Goal: Download file/media: Download file/media

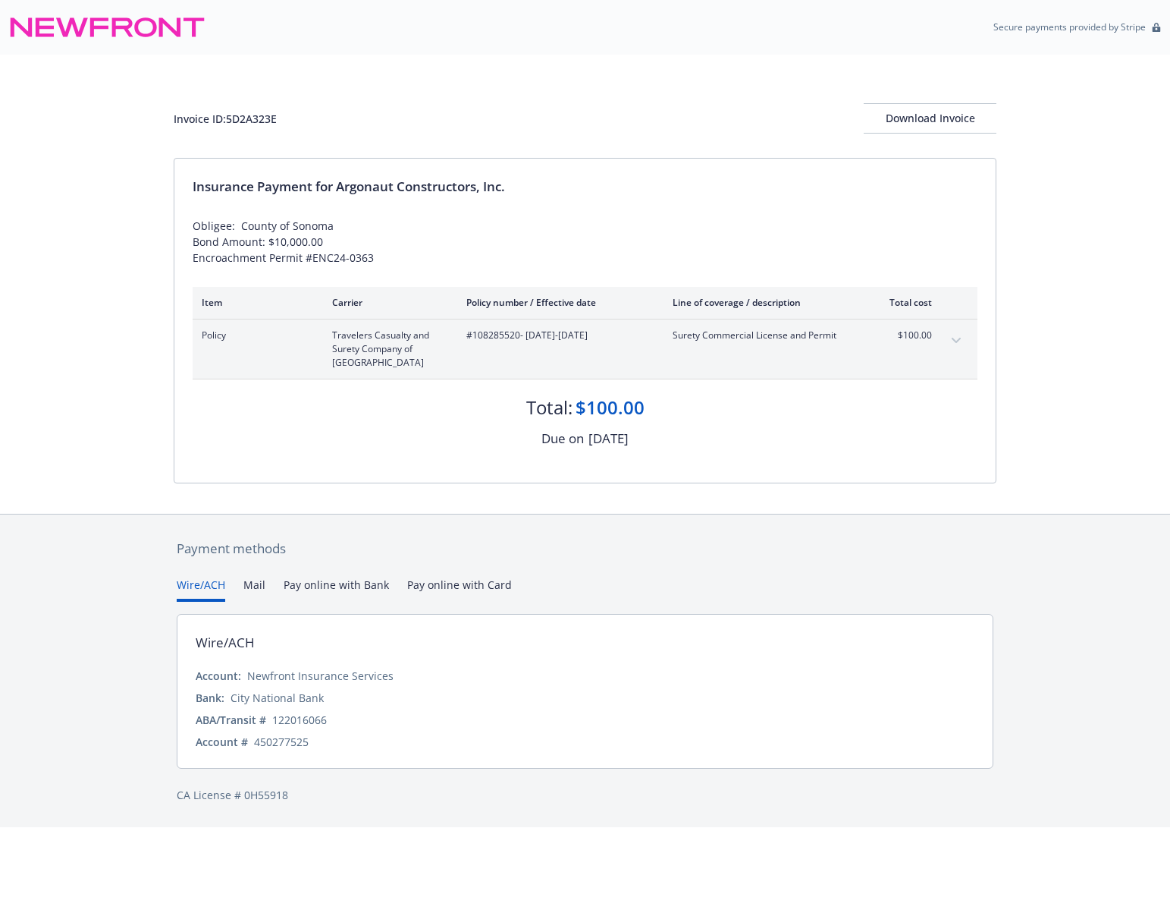
click at [72, 211] on div "Invoice ID: 5D2A323E Download Invoice Insurance Payment for Argonaut Constructo…" at bounding box center [585, 284] width 1170 height 459
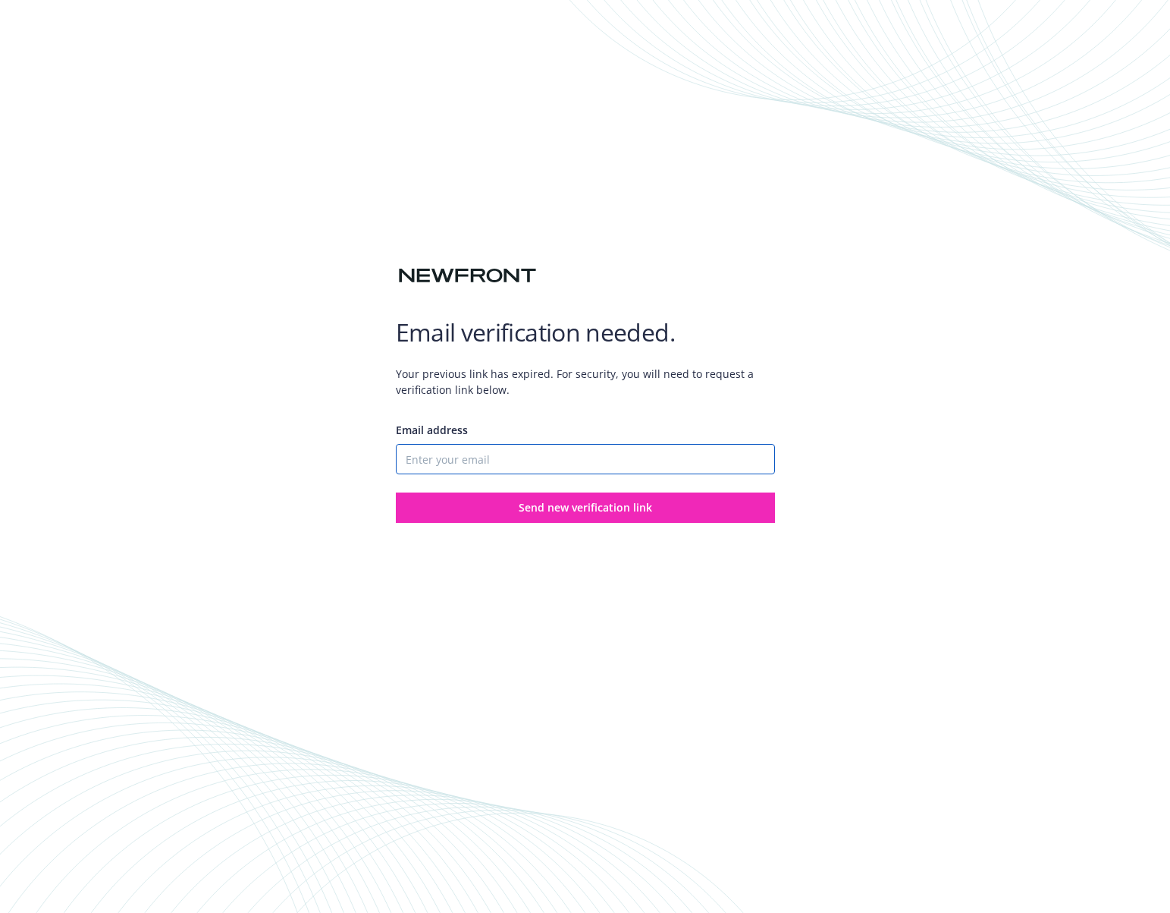
click at [458, 455] on input "Email address" at bounding box center [585, 459] width 379 height 30
type input "[EMAIL_ADDRESS][DOMAIN_NAME]"
click at [475, 526] on div "Email verification needed. Your previous link has expired. For security, you wi…" at bounding box center [585, 456] width 1170 height 913
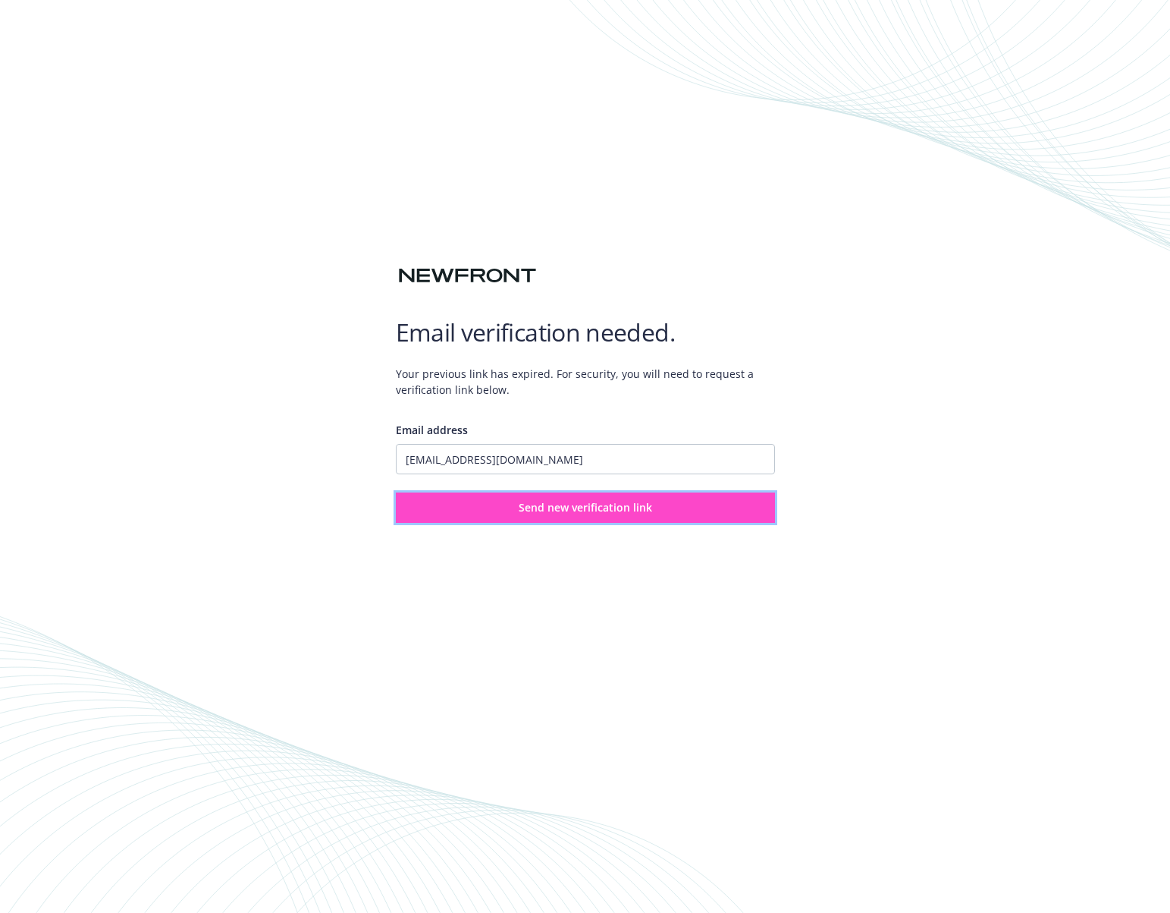
click at [475, 515] on button "Send new verification link" at bounding box center [585, 507] width 379 height 30
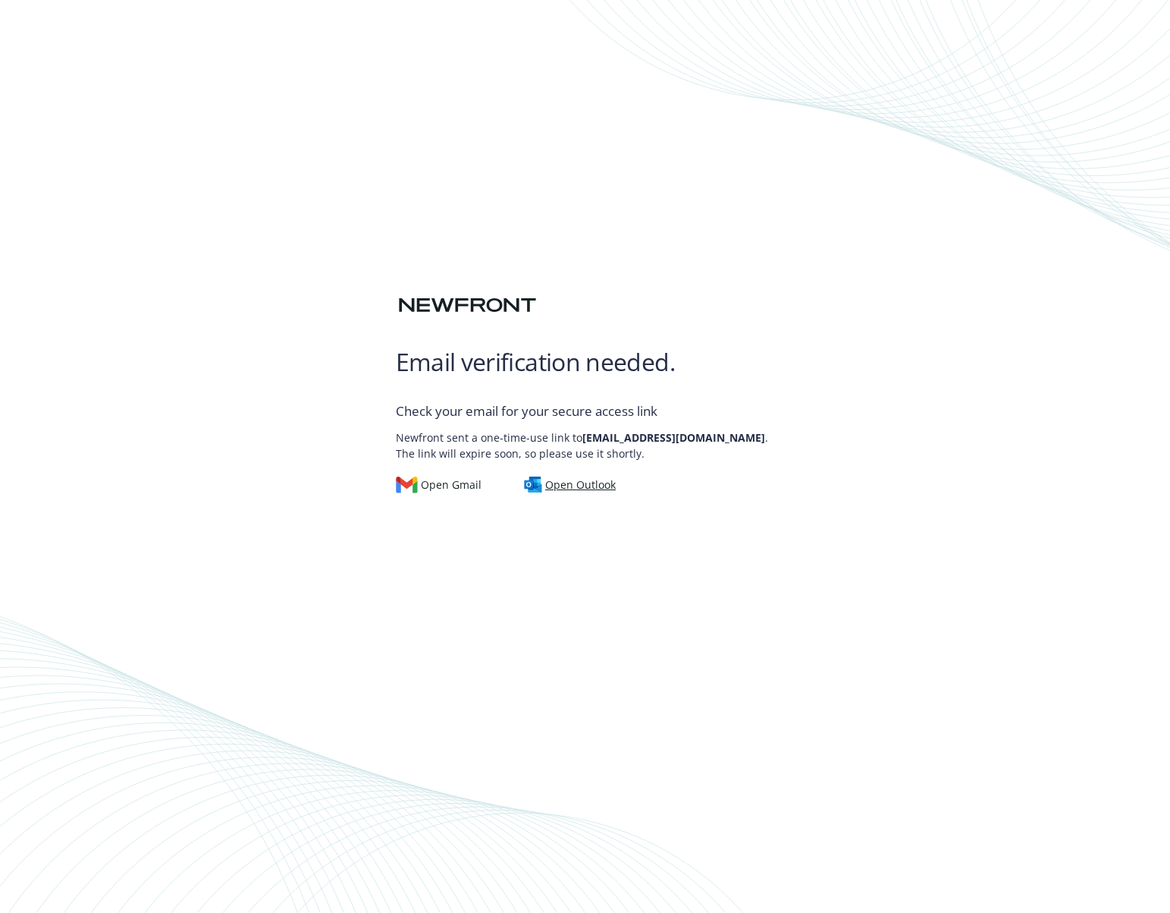
click at [567, 489] on div "Open Outlook" at bounding box center [570, 484] width 92 height 17
click at [608, 451] on p "Newfront sent a one-time-use link to jramey@argonautconstructors.com . The link…" at bounding box center [585, 441] width 379 height 39
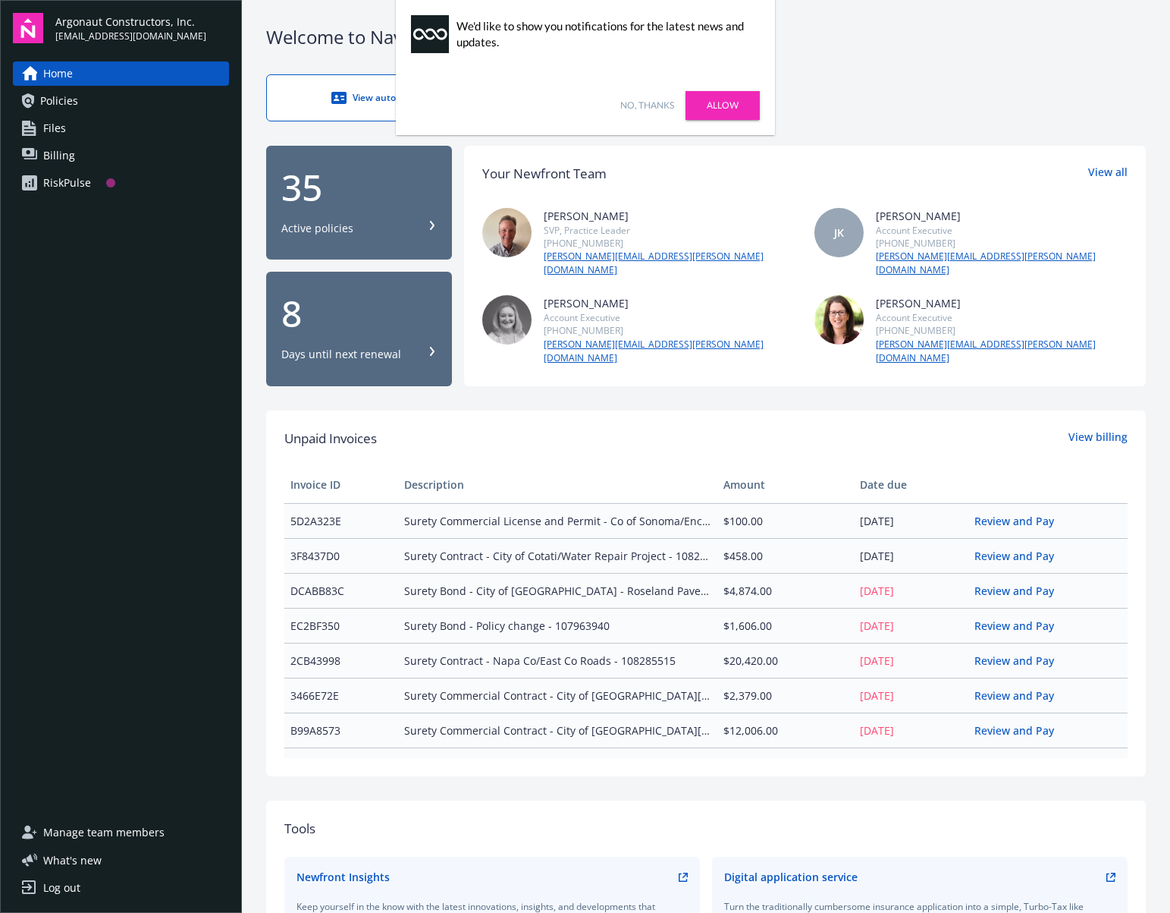
click at [96, 100] on link "Policies" at bounding box center [121, 101] width 216 height 24
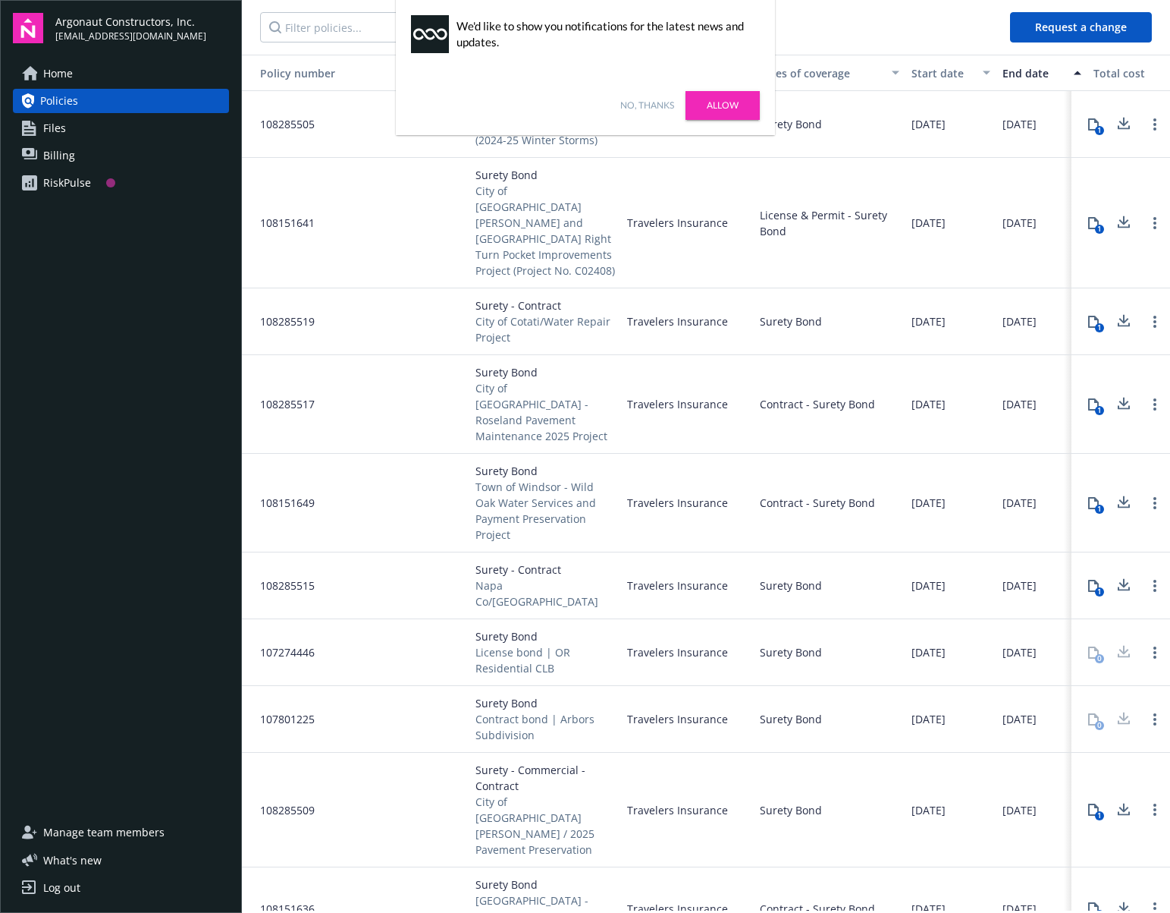
click at [626, 113] on div "No, thanks Allow" at bounding box center [585, 105] width 379 height 59
click at [627, 105] on link "No, thanks" at bounding box center [647, 106] width 54 height 14
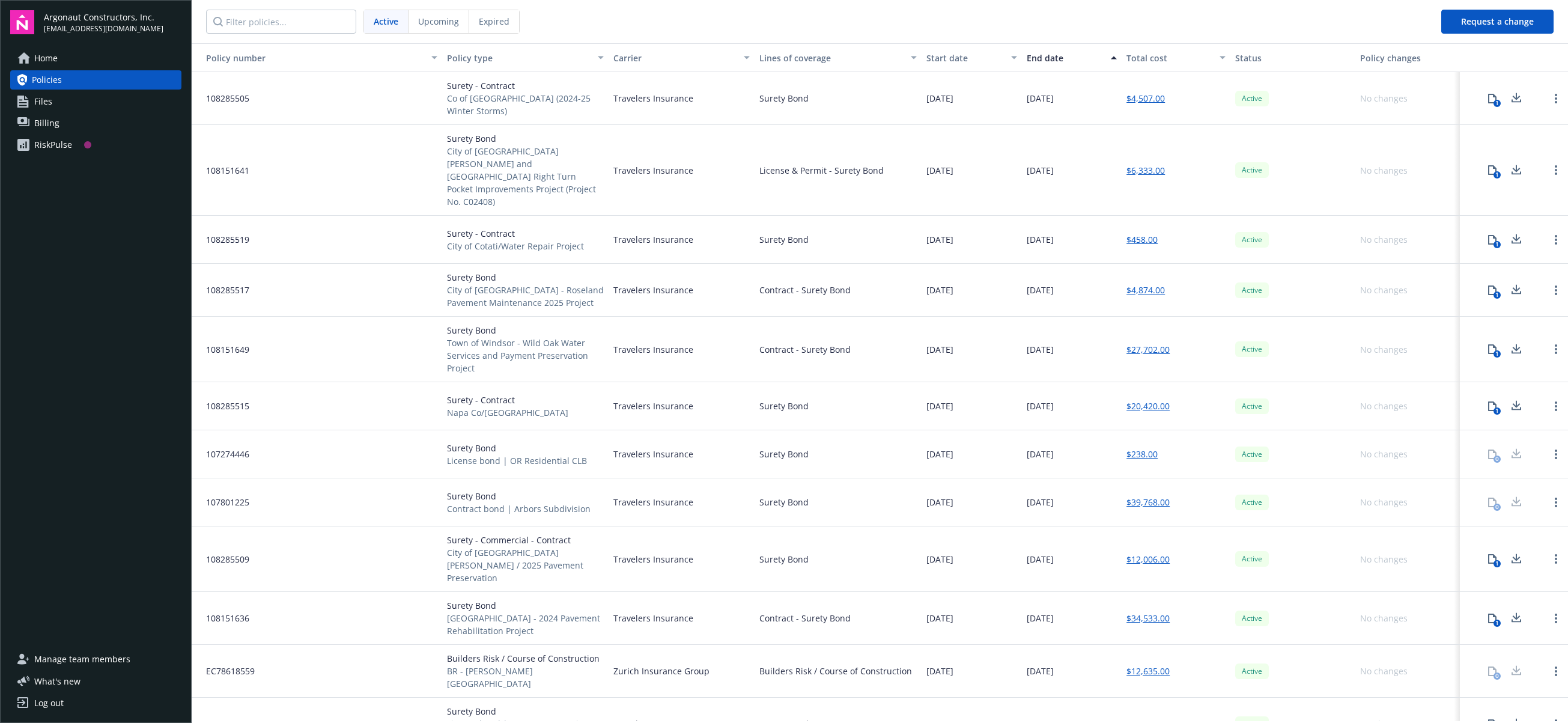
click at [46, 100] on span "Files" at bounding box center [43, 101] width 18 height 19
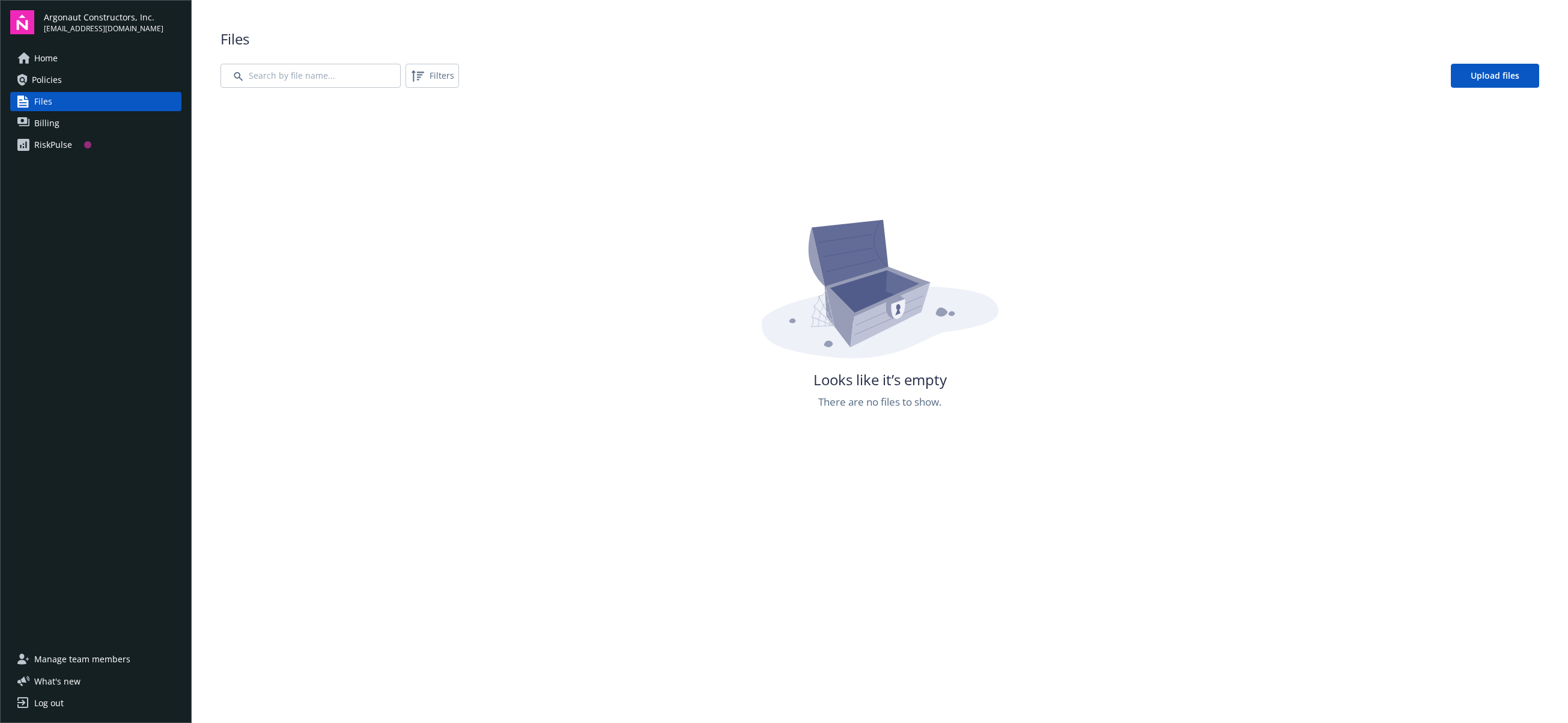
click at [44, 80] on span "Policies" at bounding box center [47, 80] width 30 height 19
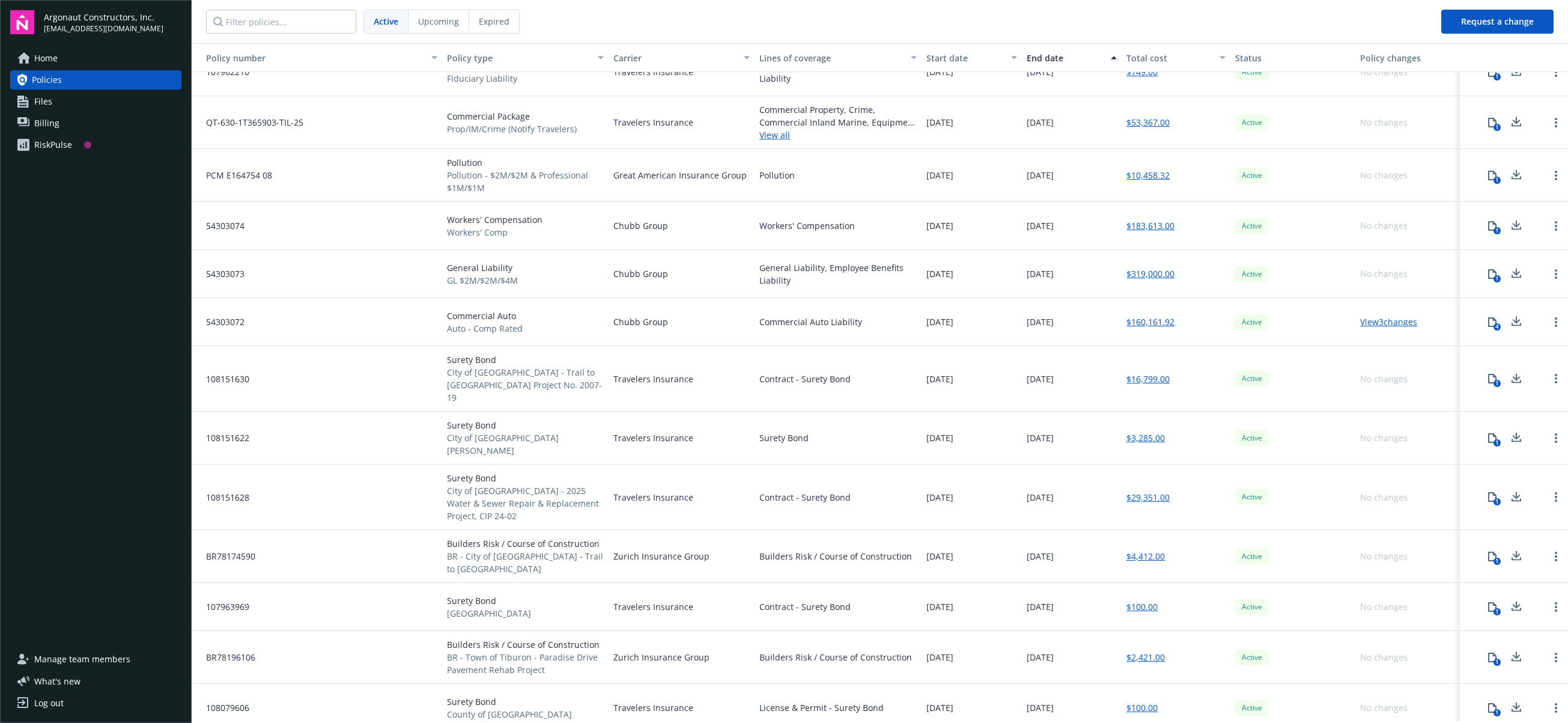
scroll to position [660, 0]
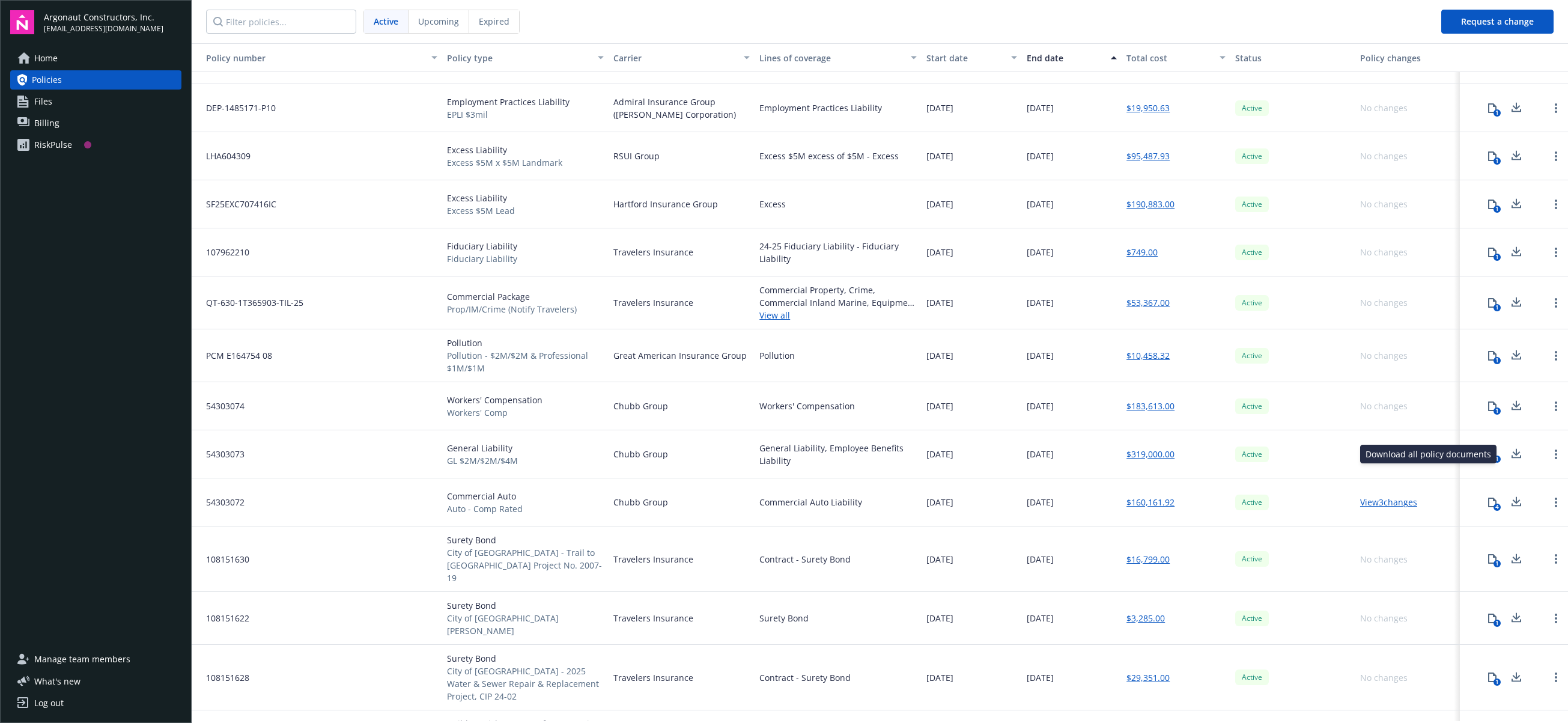
click at [927, 455] on icon at bounding box center [1516, 451] width 8 height 7
click at [927, 409] on icon at bounding box center [1516, 409] width 10 height 3
click at [927, 501] on icon at bounding box center [1516, 501] width 14 height 15
click at [927, 355] on icon at bounding box center [1516, 352] width 8 height 7
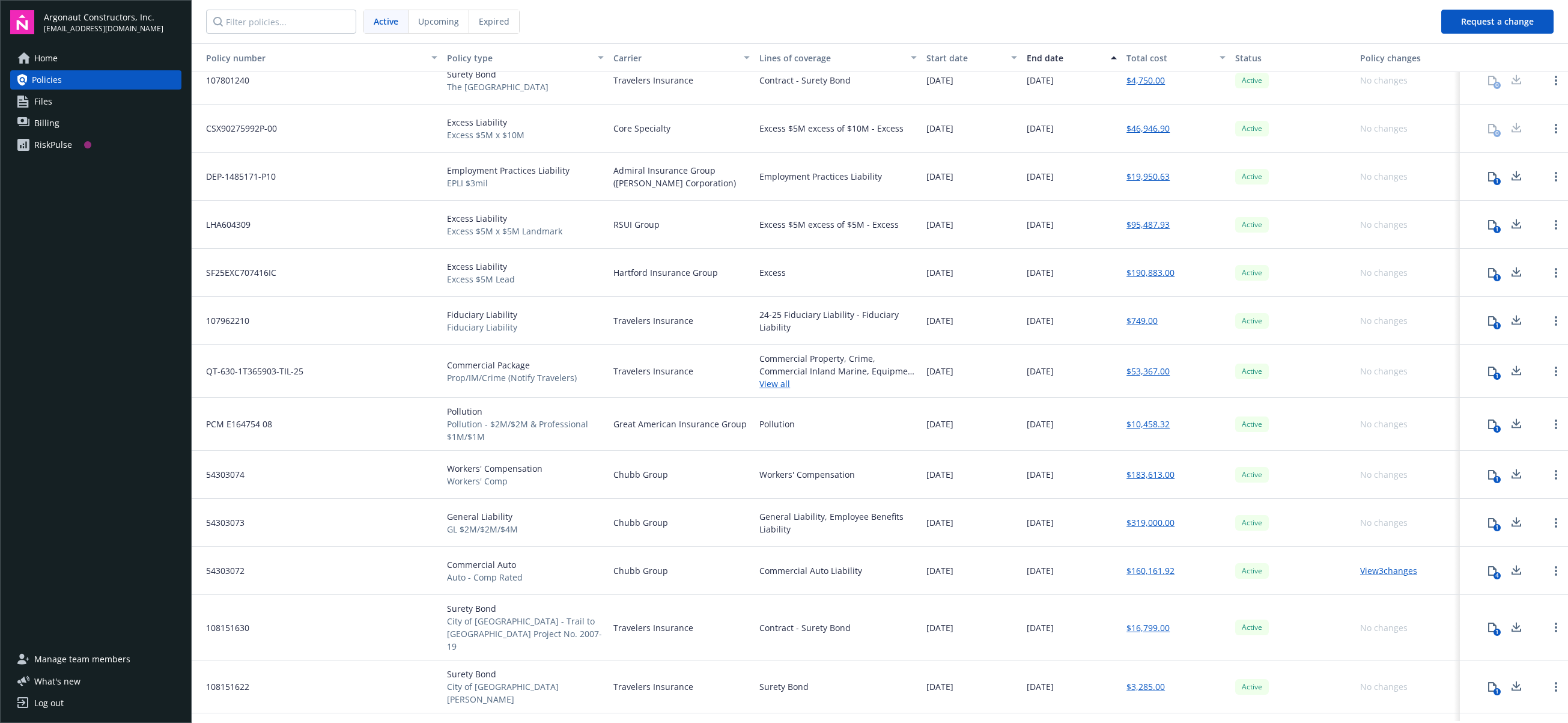
scroll to position [541, 0]
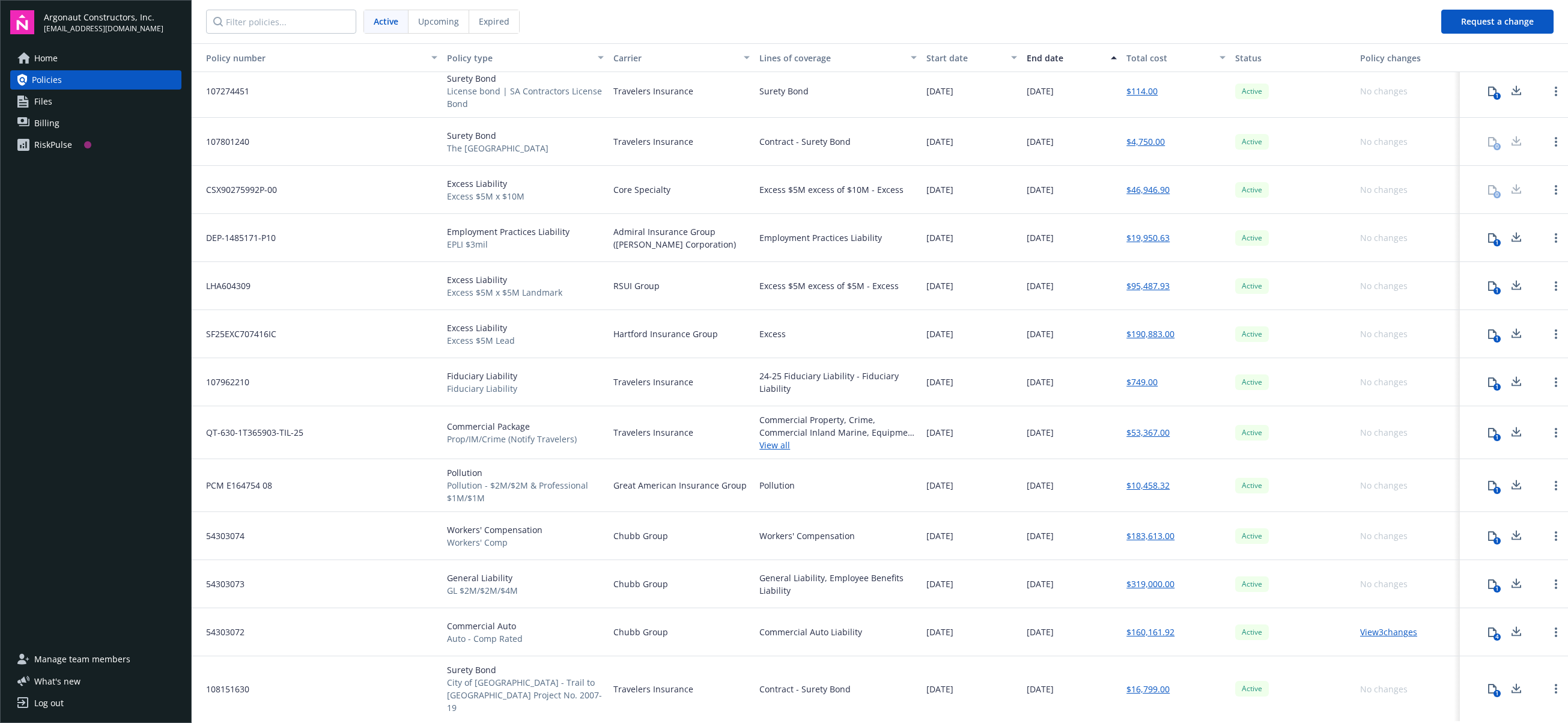
click at [927, 429] on icon at bounding box center [1516, 432] width 14 height 15
click at [927, 377] on icon at bounding box center [1516, 379] width 8 height 7
click at [927, 328] on icon at bounding box center [1516, 333] width 14 height 15
click at [927, 278] on icon at bounding box center [1516, 285] width 14 height 15
click at [927, 233] on icon at bounding box center [1516, 235] width 8 height 7
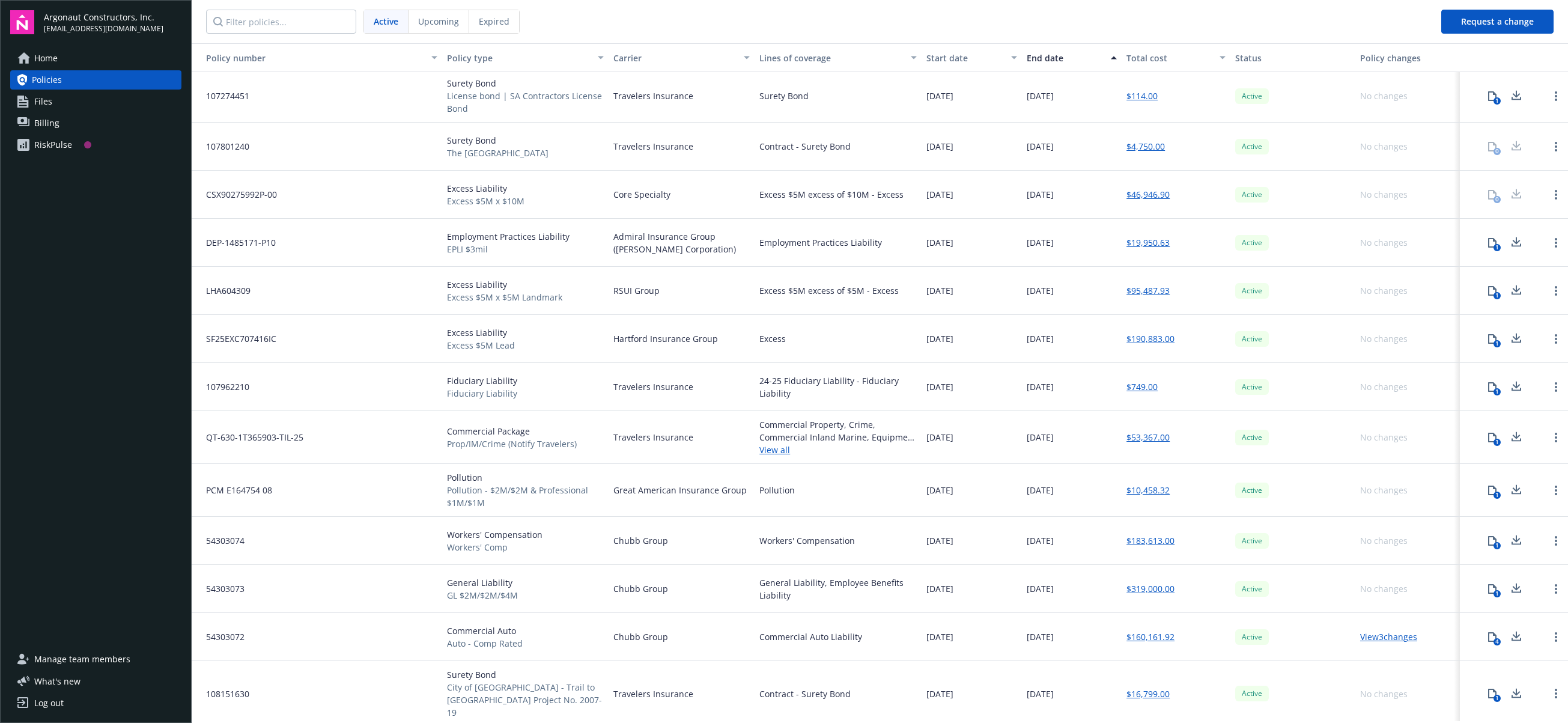
scroll to position [481, 0]
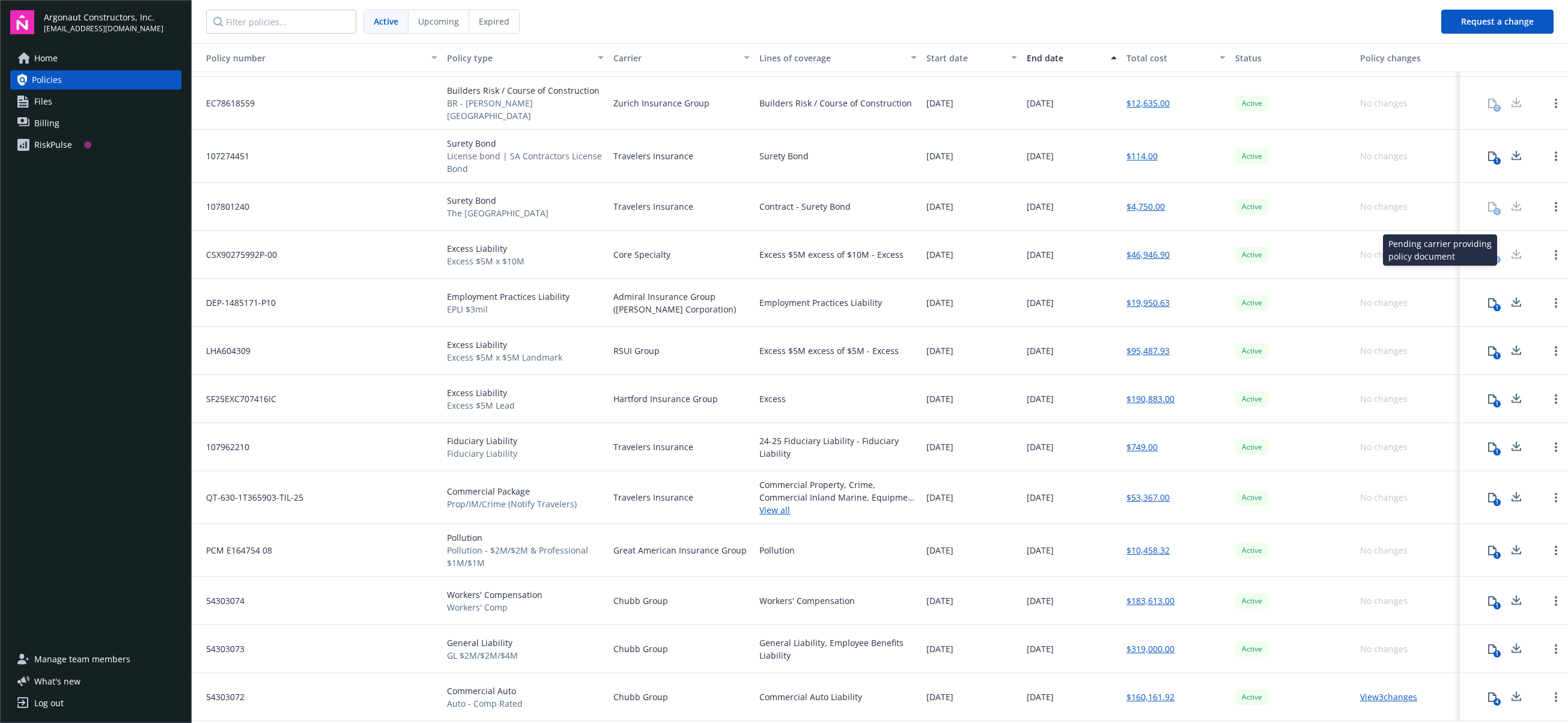
click at [927, 252] on div at bounding box center [1516, 254] width 24 height 24
click at [927, 250] on icon "Open options" at bounding box center [1555, 255] width 2 height 10
click at [927, 252] on div "Active" at bounding box center [1292, 254] width 125 height 48
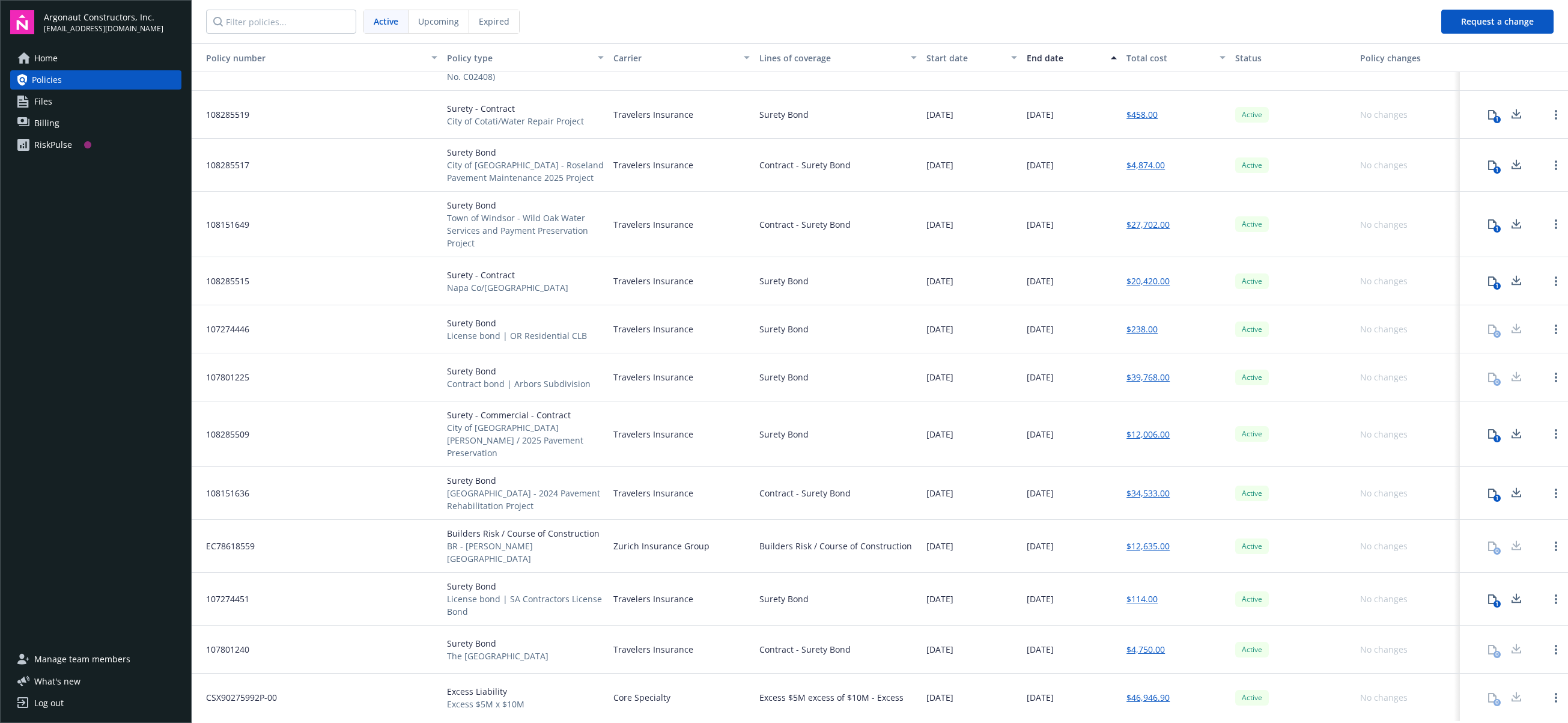
scroll to position [0, 0]
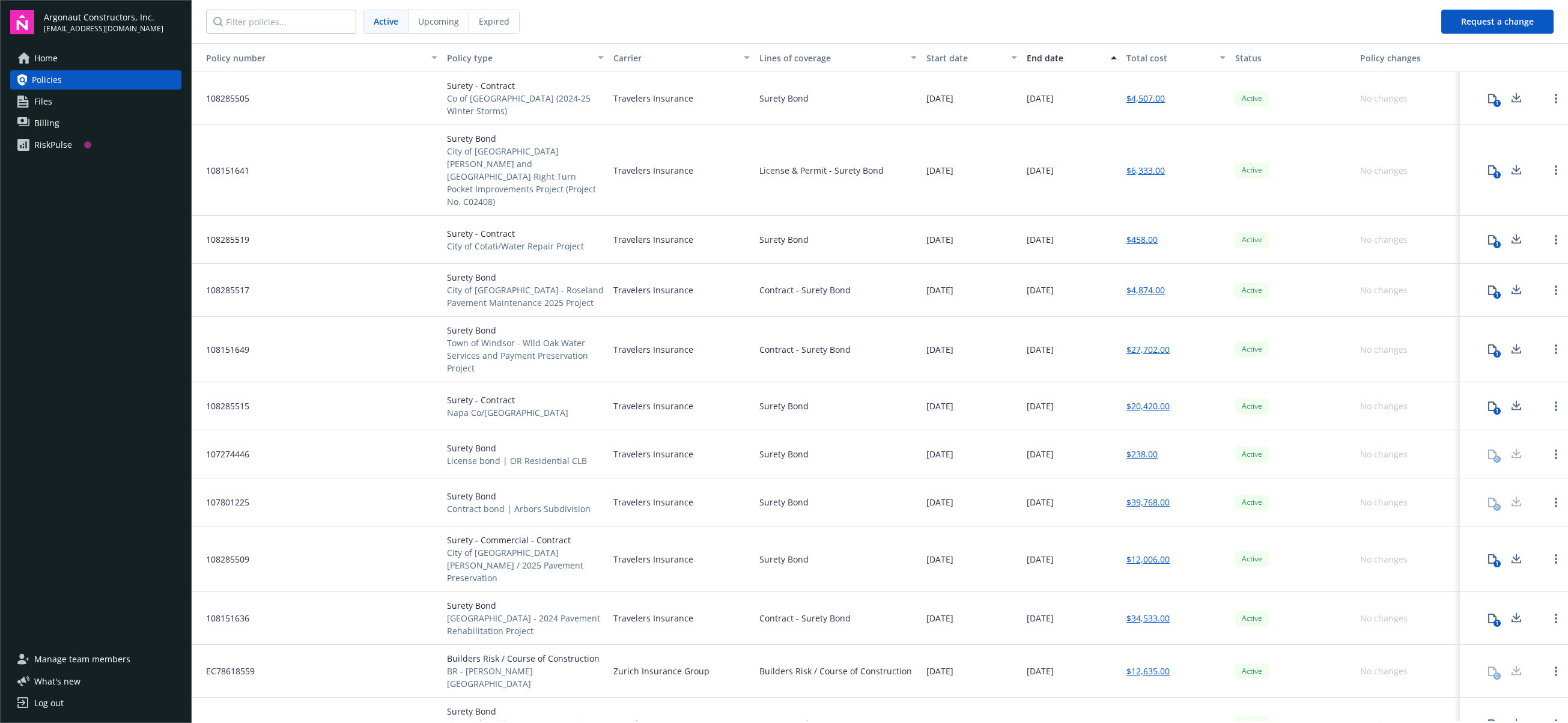
click at [44, 55] on span "Home" at bounding box center [46, 58] width 24 height 19
